Goal: Task Accomplishment & Management: Use online tool/utility

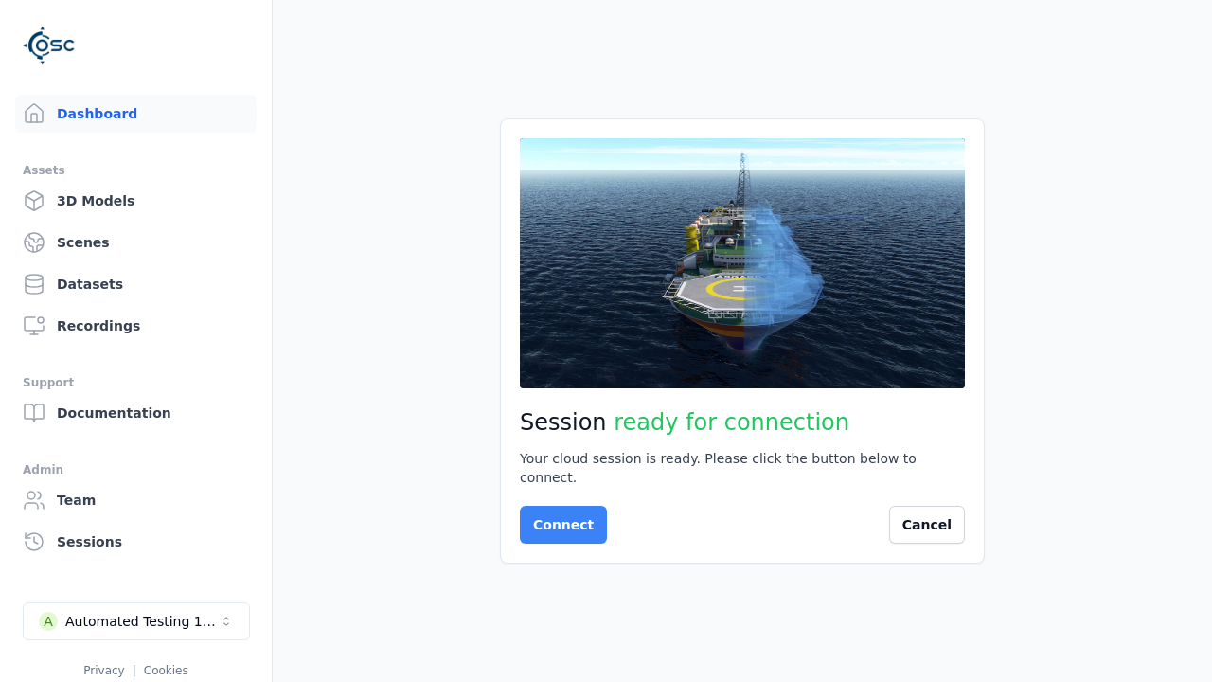
click at [558, 515] on button "Connect" at bounding box center [563, 525] width 87 height 38
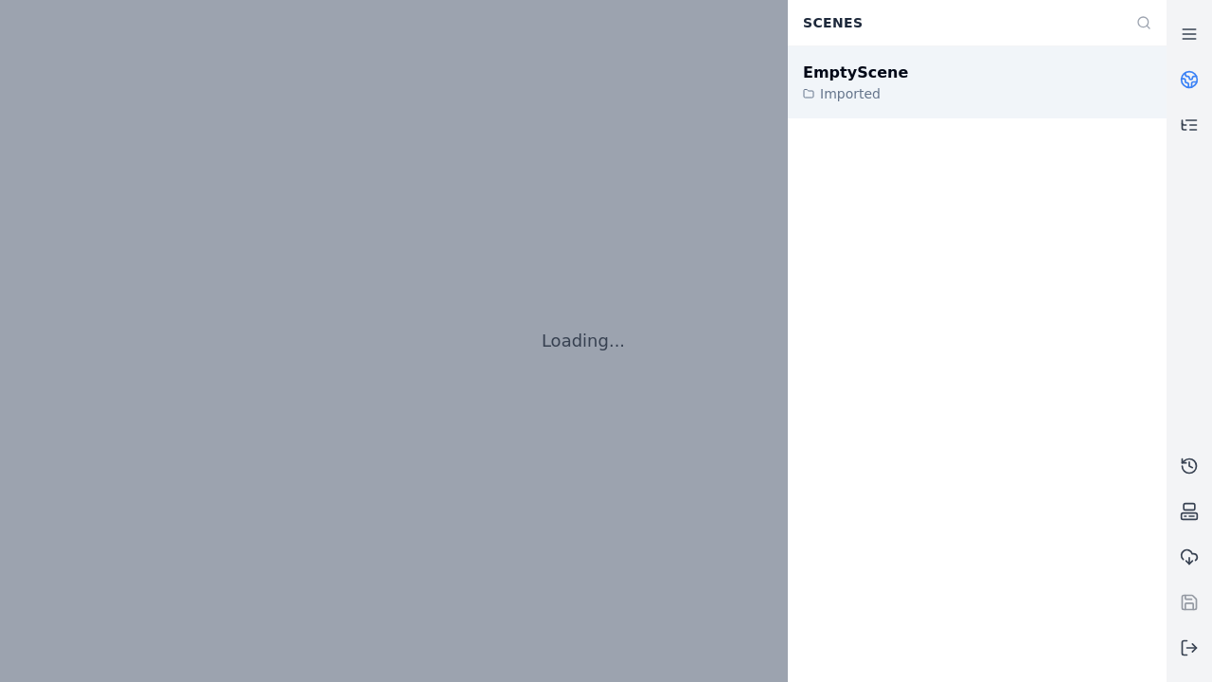
click at [845, 72] on div "EmptyScene" at bounding box center [855, 73] width 105 height 23
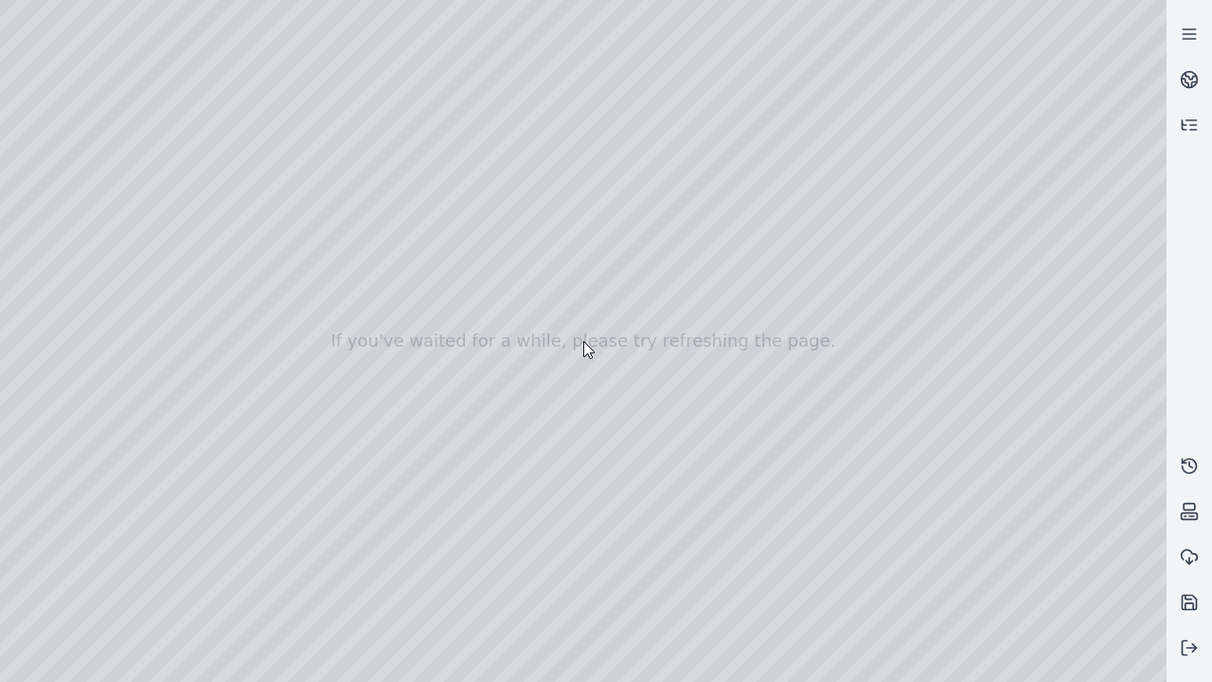
click at [42, 172] on div at bounding box center [583, 341] width 1166 height 682
click at [41, 196] on div at bounding box center [583, 341] width 1166 height 682
click at [315, 44] on div at bounding box center [583, 341] width 1166 height 682
drag, startPoint x: 337, startPoint y: 240, endPoint x: 628, endPoint y: 468, distance: 368.9
click at [628, 468] on div at bounding box center [583, 341] width 1166 height 682
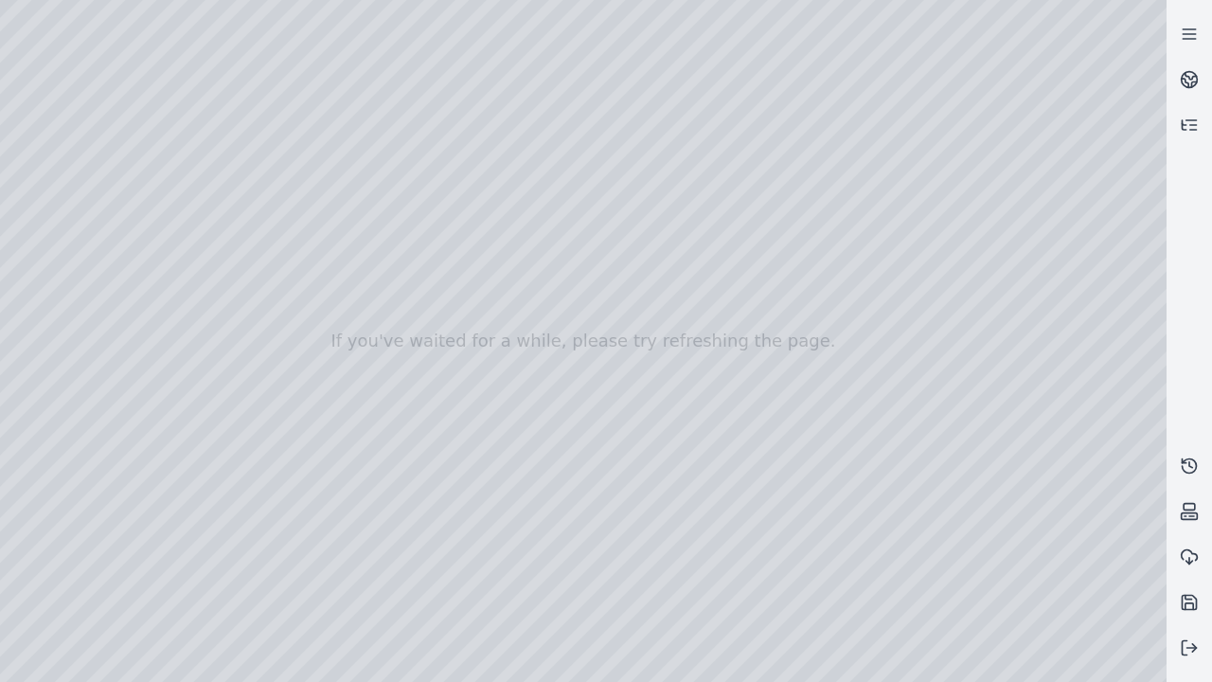
click at [577, 623] on div at bounding box center [583, 341] width 1166 height 682
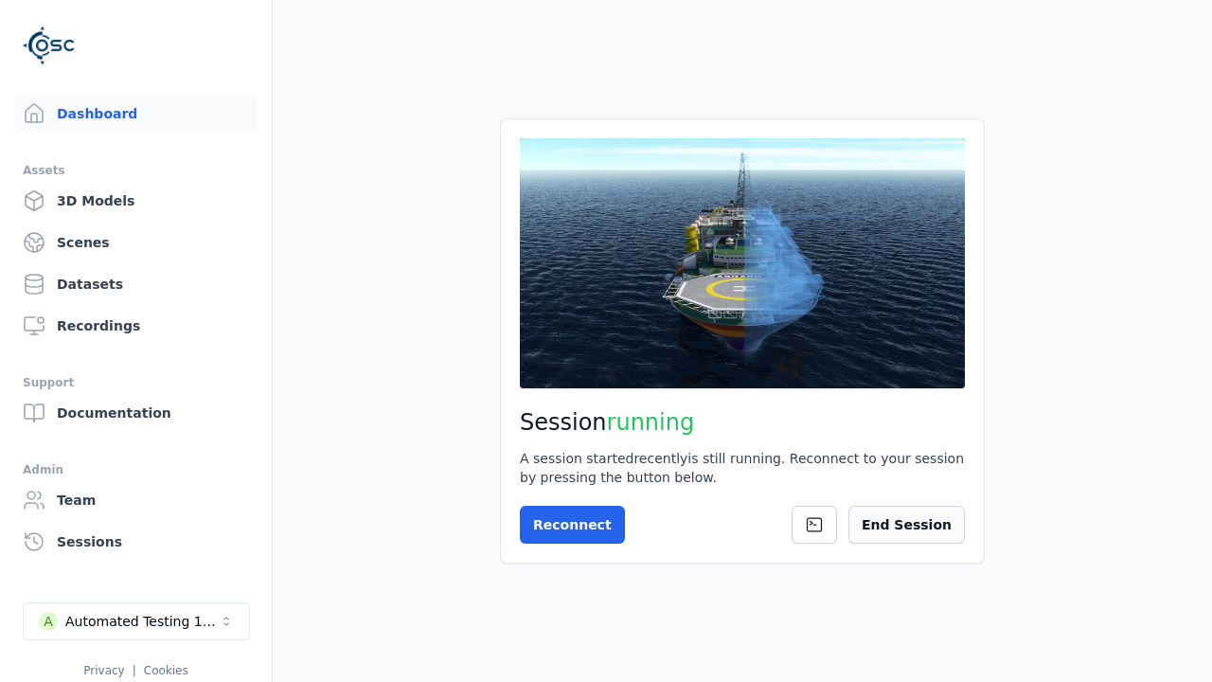
click at [916, 525] on button "End Session" at bounding box center [906, 525] width 116 height 38
